Goal: Navigation & Orientation: Find specific page/section

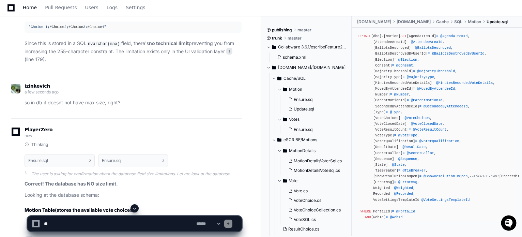
click at [33, 7] on span "Home" at bounding box center [30, 7] width 14 height 4
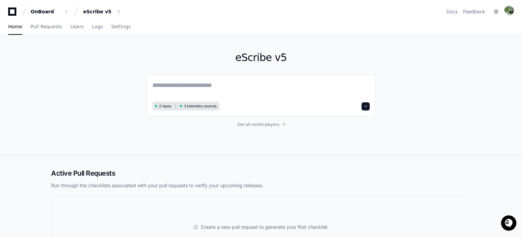
click at [249, 128] on div "eScribe v5 2 repos 3 telemetry sources See all recent players" at bounding box center [260, 94] width 229 height 119
click at [250, 126] on span "See all recent players" at bounding box center [258, 124] width 42 height 5
click at [262, 123] on span "See all recent players" at bounding box center [258, 124] width 42 height 5
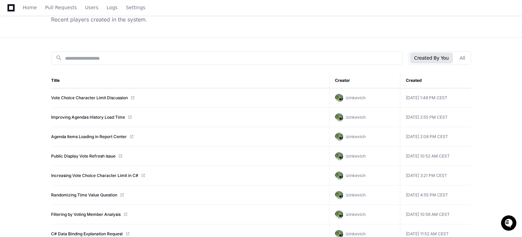
scroll to position [34, 0]
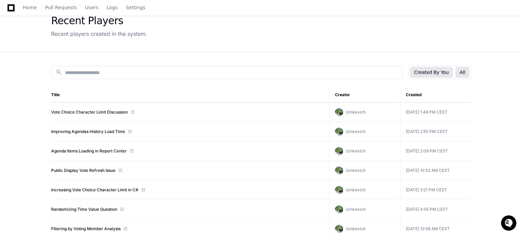
click at [462, 75] on button "All" at bounding box center [462, 72] width 14 height 11
click at [444, 75] on button "Created By You" at bounding box center [431, 72] width 43 height 11
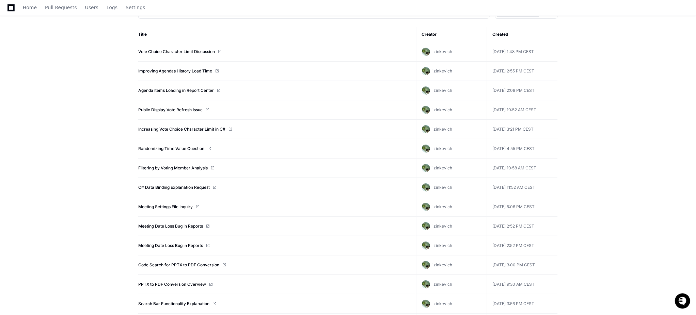
scroll to position [79, 0]
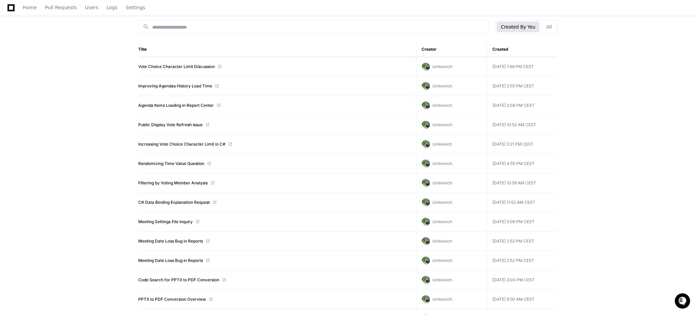
click at [101, 95] on app-recent-players "Recent Players Recent players created in the system. search Created By You All …" at bounding box center [348, 246] width 696 height 581
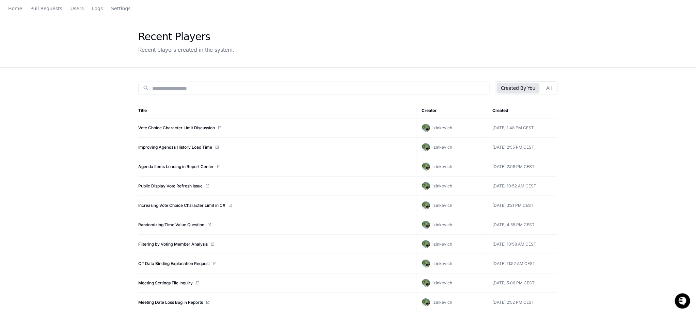
scroll to position [0, 0]
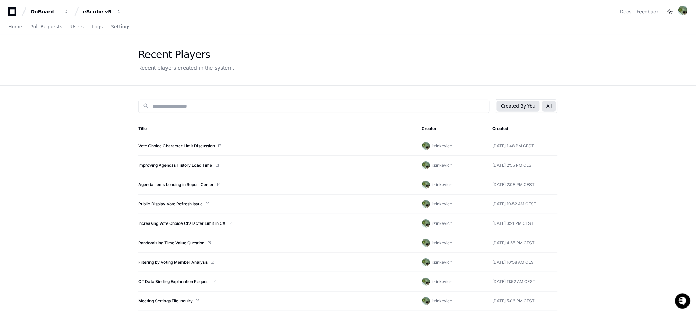
click at [521, 109] on button "All" at bounding box center [549, 106] width 14 height 11
click at [13, 30] on link "Home" at bounding box center [15, 27] width 14 height 16
